Goal: Information Seeking & Learning: Find specific fact

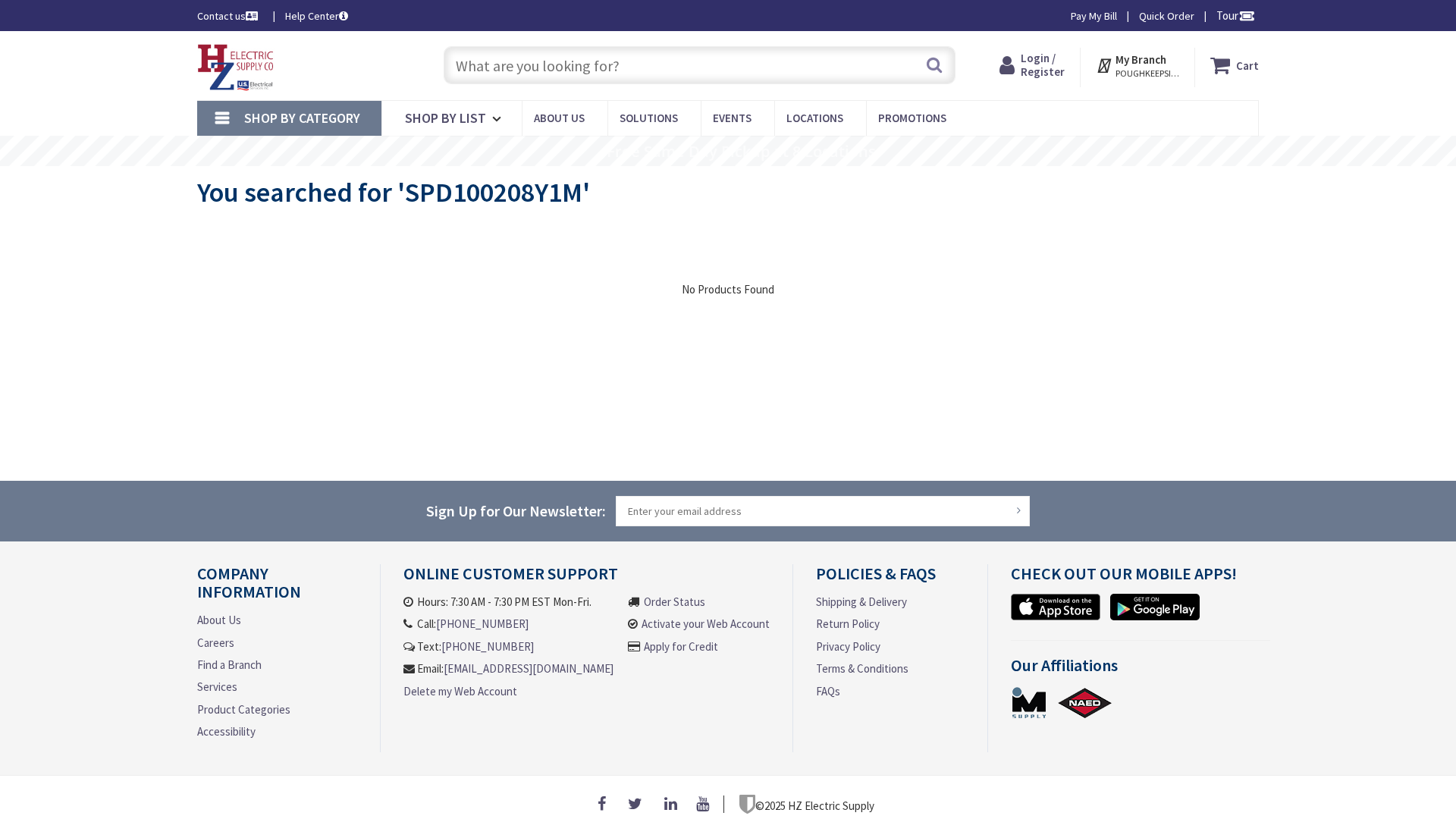
type input "Hals Wy, [GEOGRAPHIC_DATA], [GEOGRAPHIC_DATA]"
